Goal: Task Accomplishment & Management: Complete application form

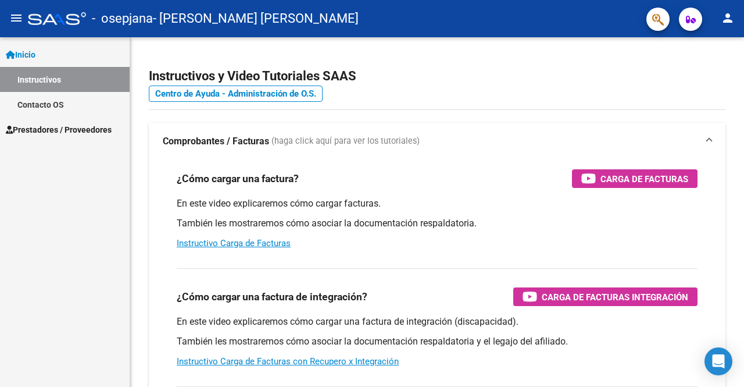
click at [90, 83] on link "Instructivos" at bounding box center [65, 79] width 130 height 25
click at [66, 131] on span "Prestadores / Proveedores" at bounding box center [59, 129] width 106 height 13
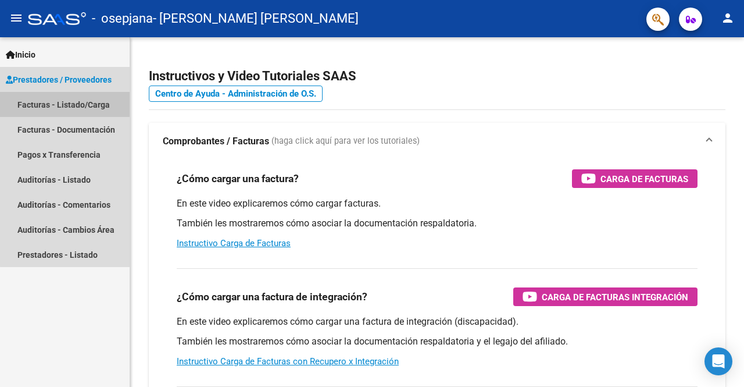
click at [73, 108] on link "Facturas - Listado/Carga" at bounding box center [65, 104] width 130 height 25
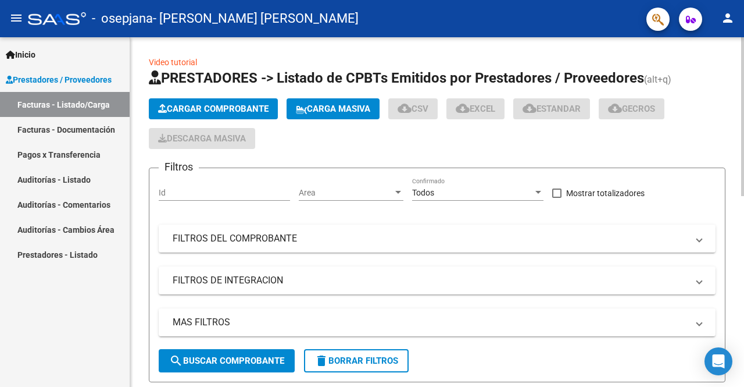
click at [237, 109] on span "Cargar Comprobante" at bounding box center [213, 108] width 110 height 10
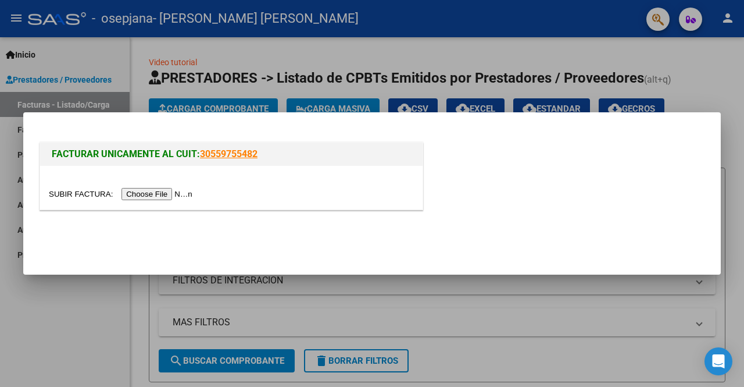
click at [156, 187] on div at bounding box center [231, 188] width 382 height 44
click at [154, 194] on input "file" at bounding box center [122, 194] width 147 height 12
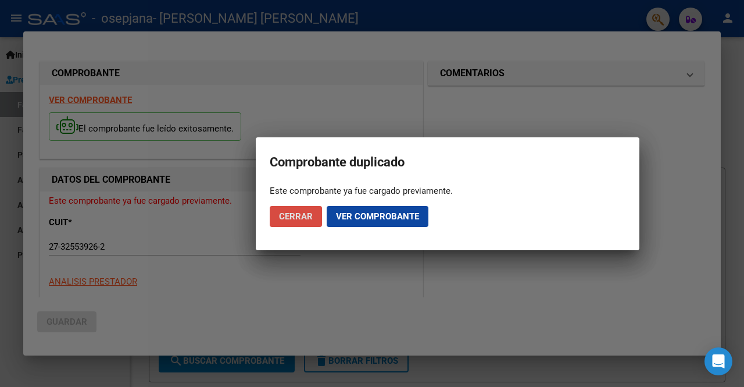
click at [315, 213] on button "Cerrar" at bounding box center [296, 216] width 52 height 21
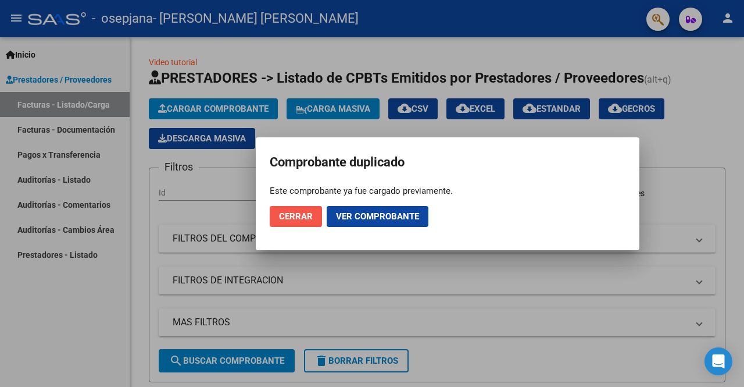
click at [295, 213] on span "Cerrar" at bounding box center [296, 216] width 34 height 10
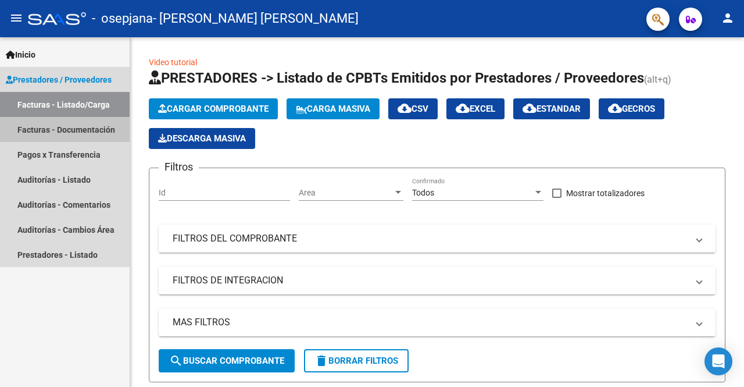
click at [71, 128] on link "Facturas - Documentación" at bounding box center [65, 129] width 130 height 25
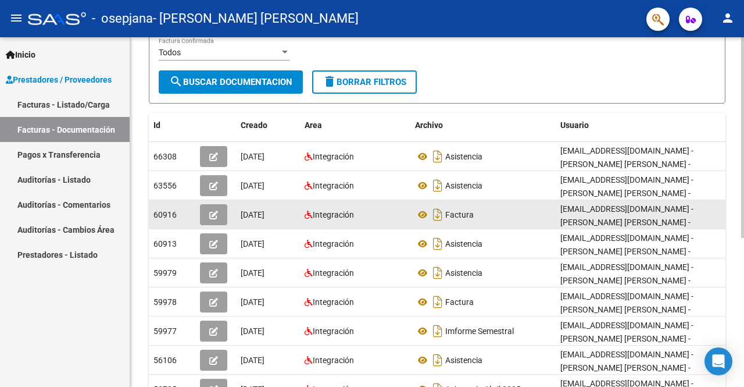
scroll to position [174, 0]
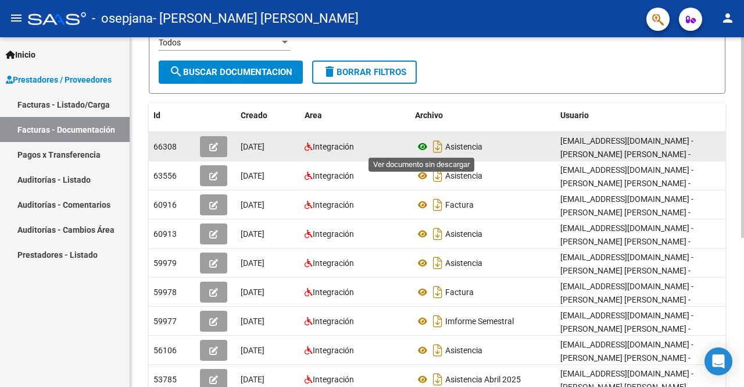
click at [422, 148] on icon at bounding box center [422, 146] width 15 height 14
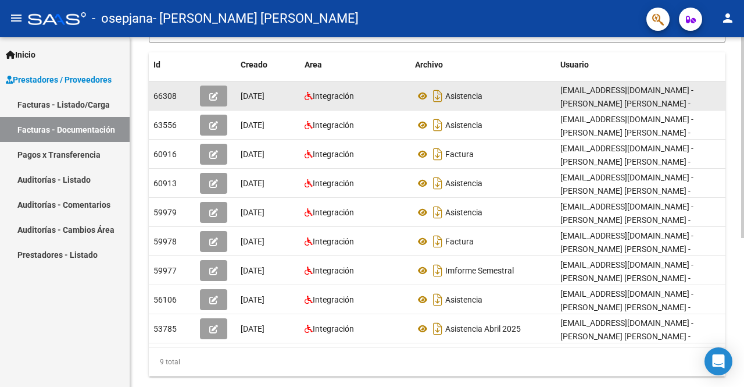
scroll to position [202, 0]
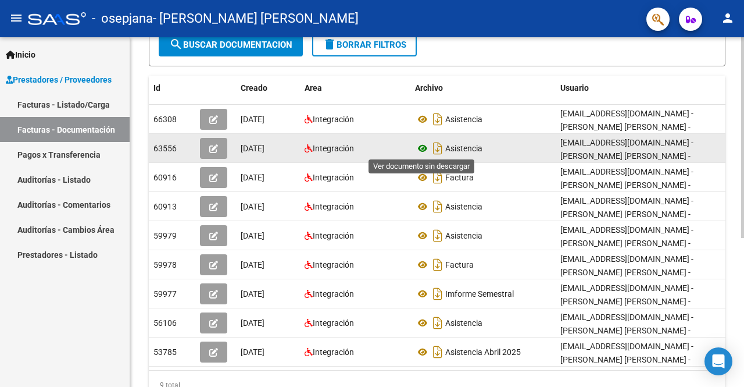
click at [427, 144] on icon at bounding box center [422, 148] width 15 height 14
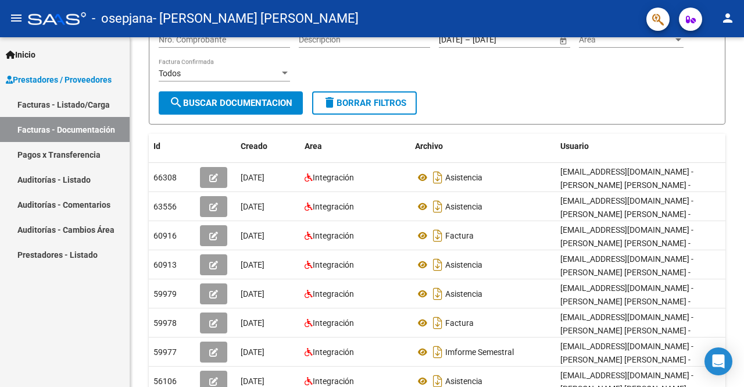
click at [71, 115] on link "Facturas - Listado/Carga" at bounding box center [65, 104] width 130 height 25
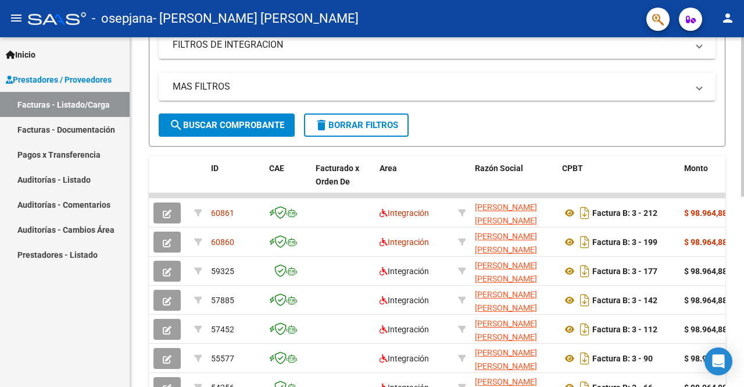
scroll to position [260, 0]
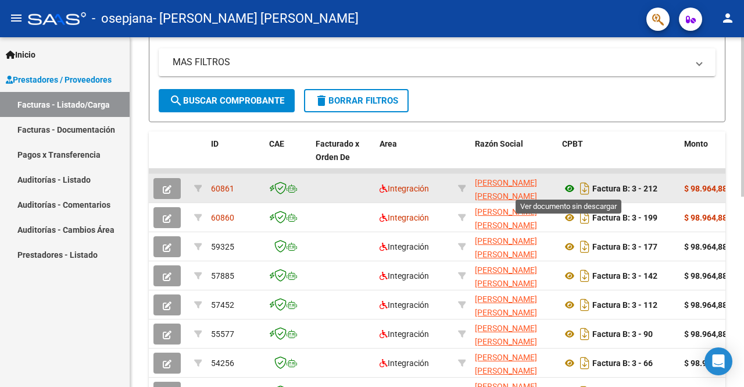
click at [566, 187] on icon at bounding box center [569, 188] width 15 height 14
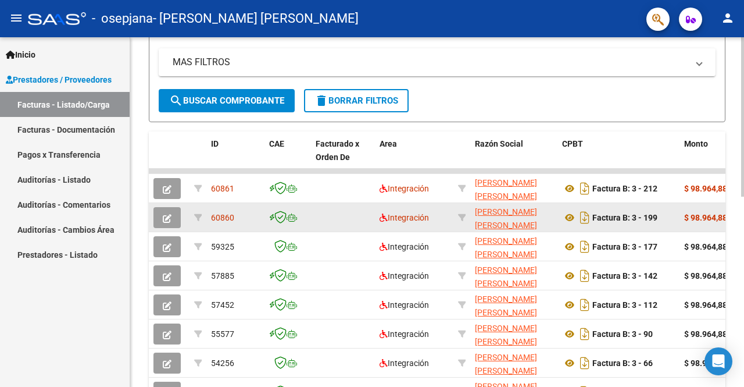
drag, startPoint x: 320, startPoint y: 220, endPoint x: 710, endPoint y: 216, distance: 390.0
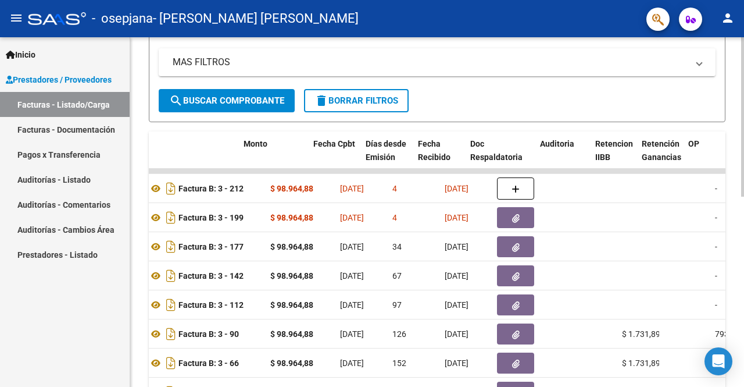
drag, startPoint x: 667, startPoint y: 219, endPoint x: 743, endPoint y: 209, distance: 76.8
click at [743, 209] on div "Video tutorial PRESTADORES -> Listado de CPBTs Emitidos por Prestadores / Prove…" at bounding box center [438, 155] width 617 height 757
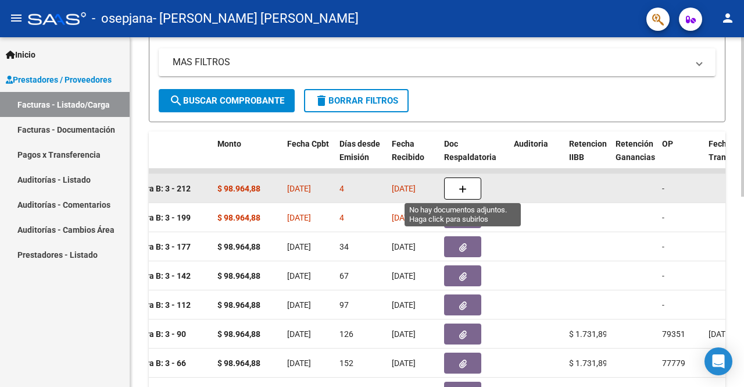
click at [461, 187] on icon "button" at bounding box center [463, 189] width 8 height 9
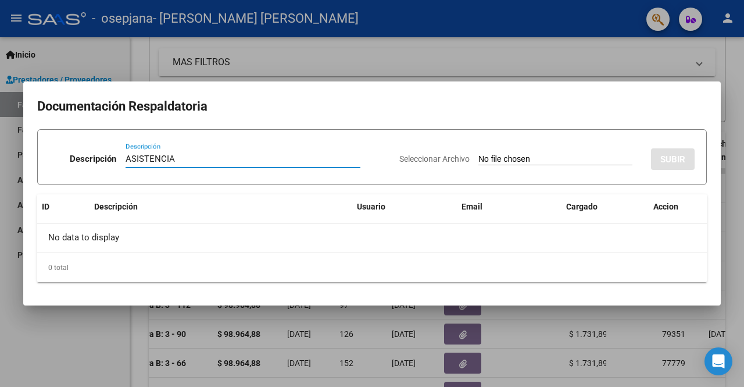
type input "ASISTENCIA"
click at [528, 160] on input "Seleccionar Archivo" at bounding box center [555, 159] width 154 height 11
type input "C:\fakepath\Asistencia [PERSON_NAME]-[DATE].pdf"
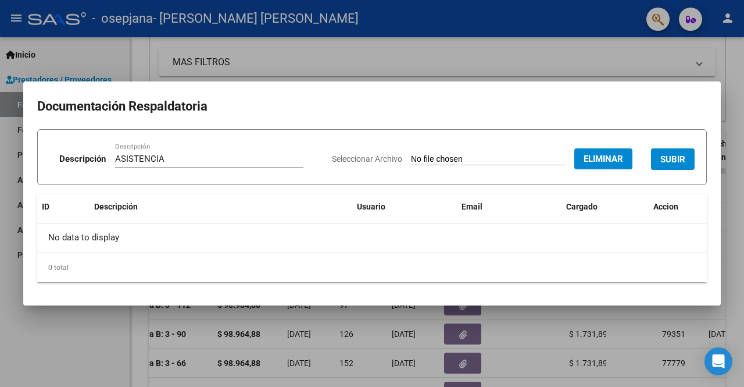
click at [682, 155] on span "SUBIR" at bounding box center [672, 159] width 25 height 10
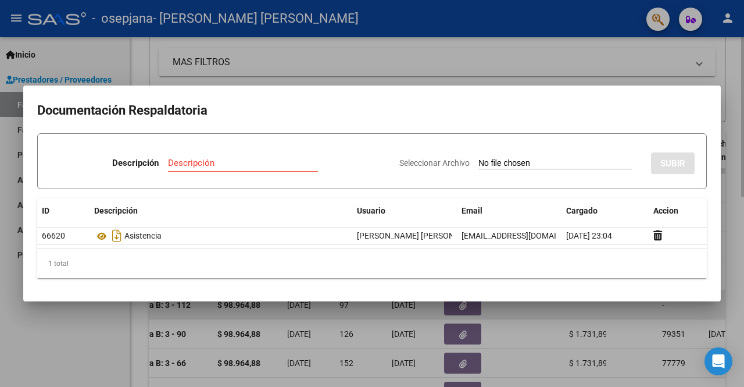
click at [424, 310] on div at bounding box center [372, 193] width 744 height 387
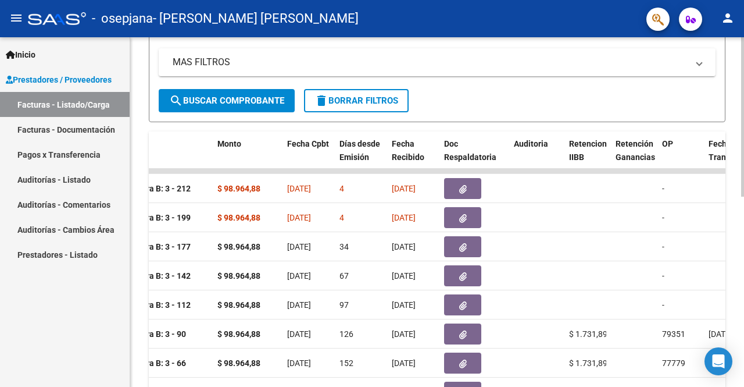
drag, startPoint x: 606, startPoint y: 212, endPoint x: 743, endPoint y: 220, distance: 138.0
click at [743, 220] on div "Video tutorial PRESTADORES -> Listado de CPBTs Emitidos por Prestadores / Prove…" at bounding box center [438, 155] width 617 height 757
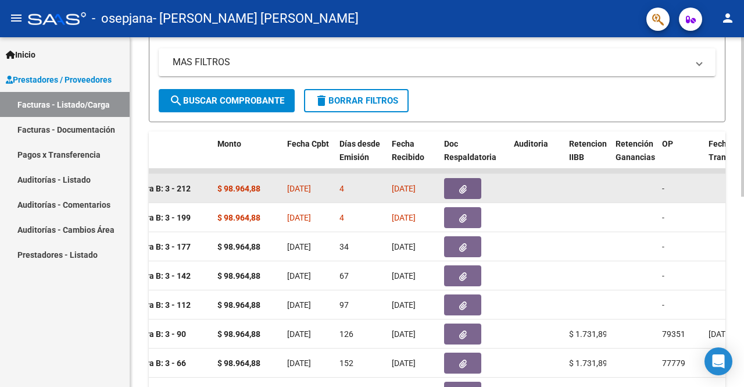
drag, startPoint x: 630, startPoint y: 217, endPoint x: 237, endPoint y: 197, distance: 393.4
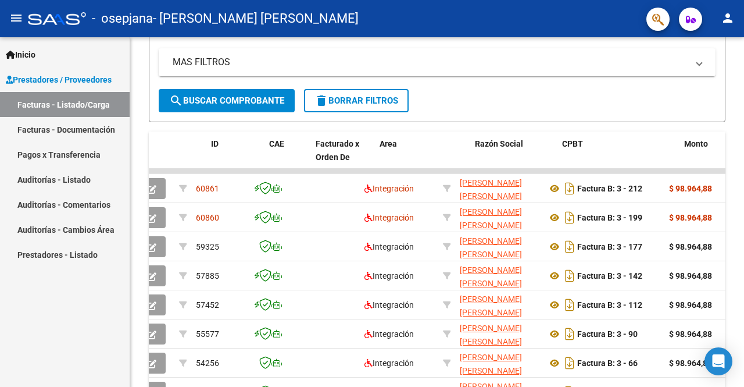
scroll to position [0, 0]
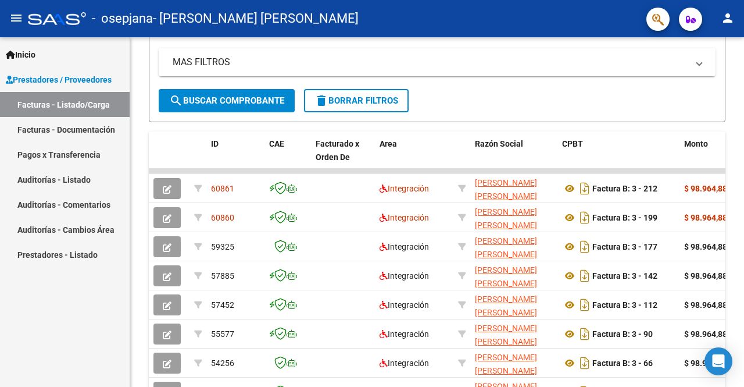
drag, startPoint x: 185, startPoint y: 212, endPoint x: 96, endPoint y: 210, distance: 88.4
click at [96, 210] on mat-sidenav-container "Inicio Instructivos Contacto OS Prestadores / Proveedores Facturas - Listado/Ca…" at bounding box center [372, 211] width 744 height 349
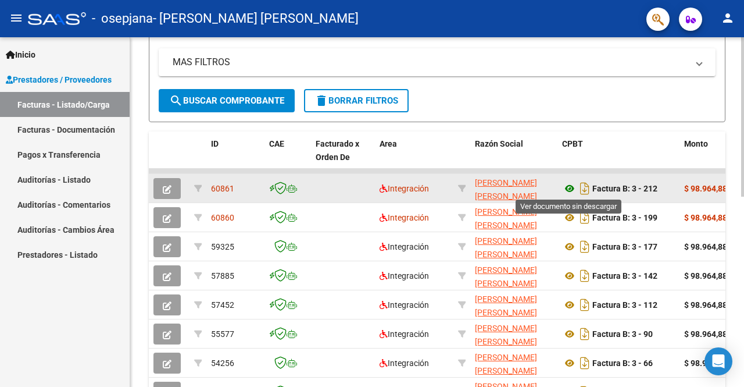
click at [571, 186] on icon at bounding box center [569, 188] width 15 height 14
